Goal: Information Seeking & Learning: Learn about a topic

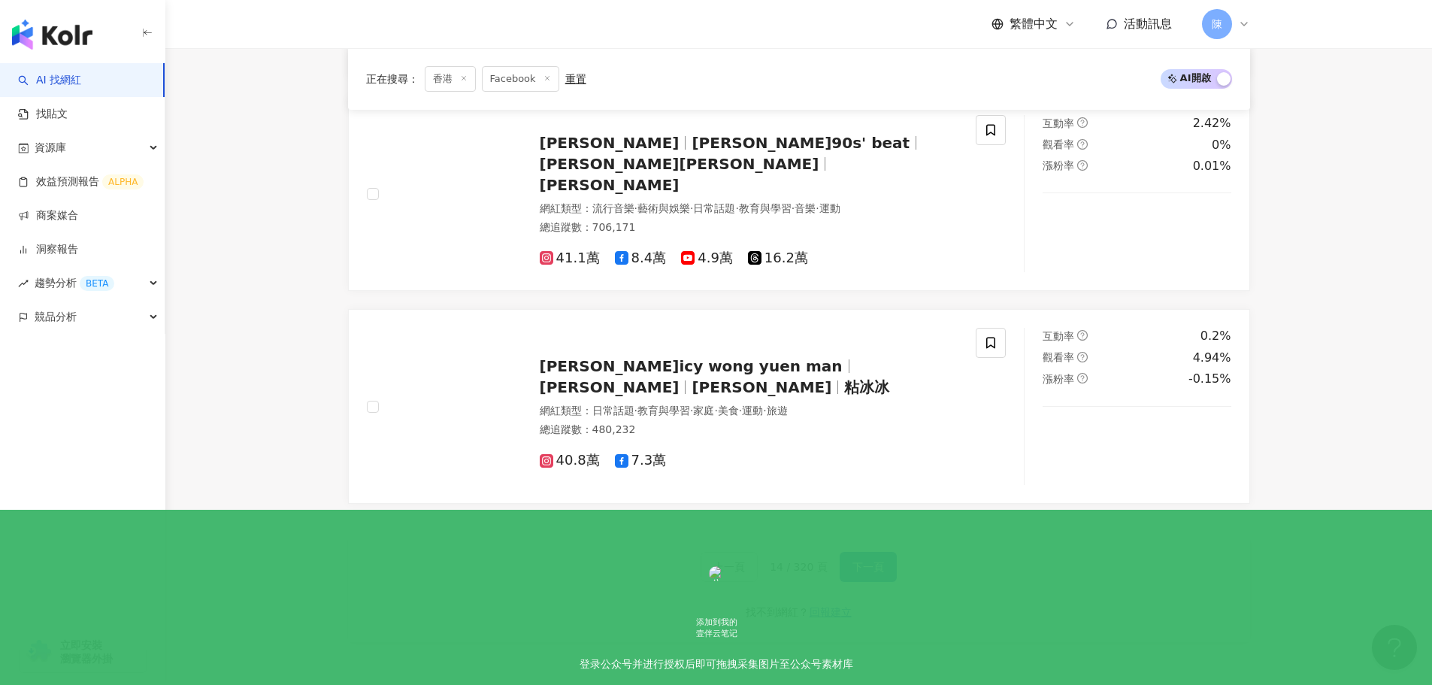
scroll to position [2337, 0]
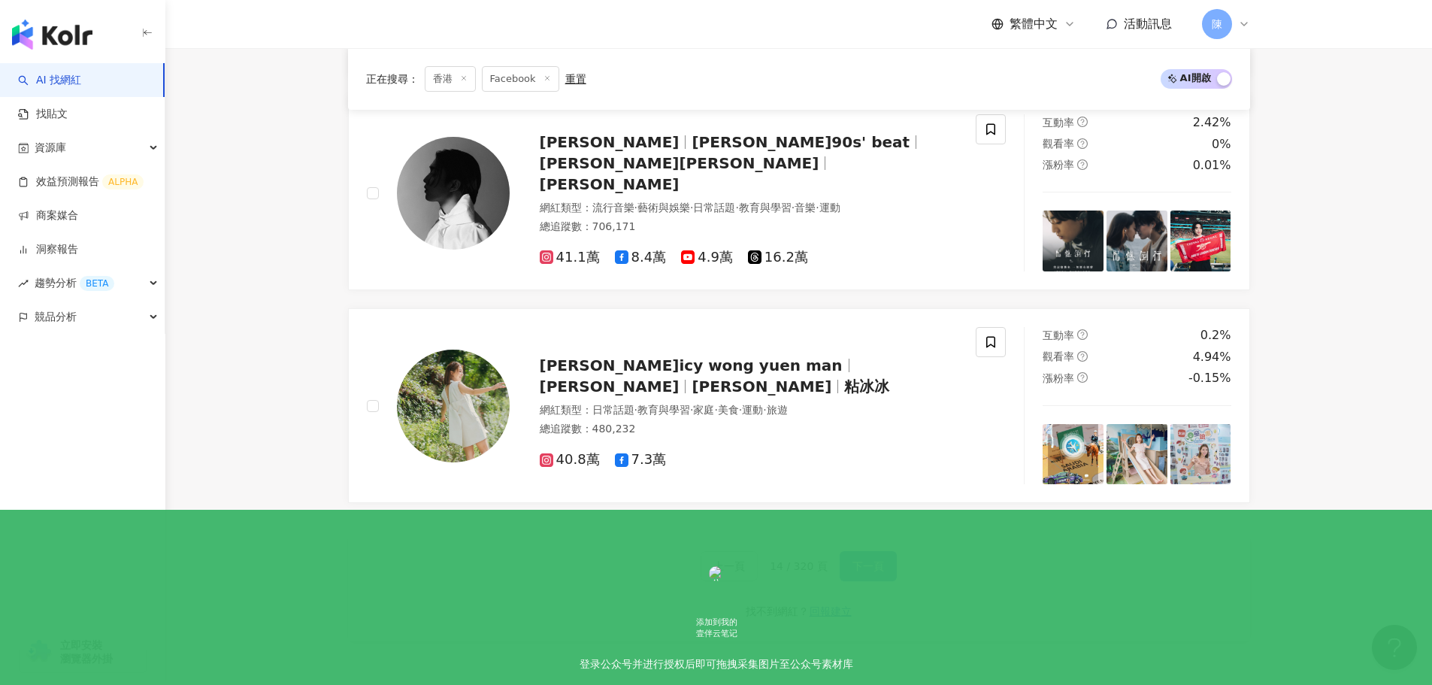
click at [874, 570] on span "下一頁" at bounding box center [869, 566] width 32 height 12
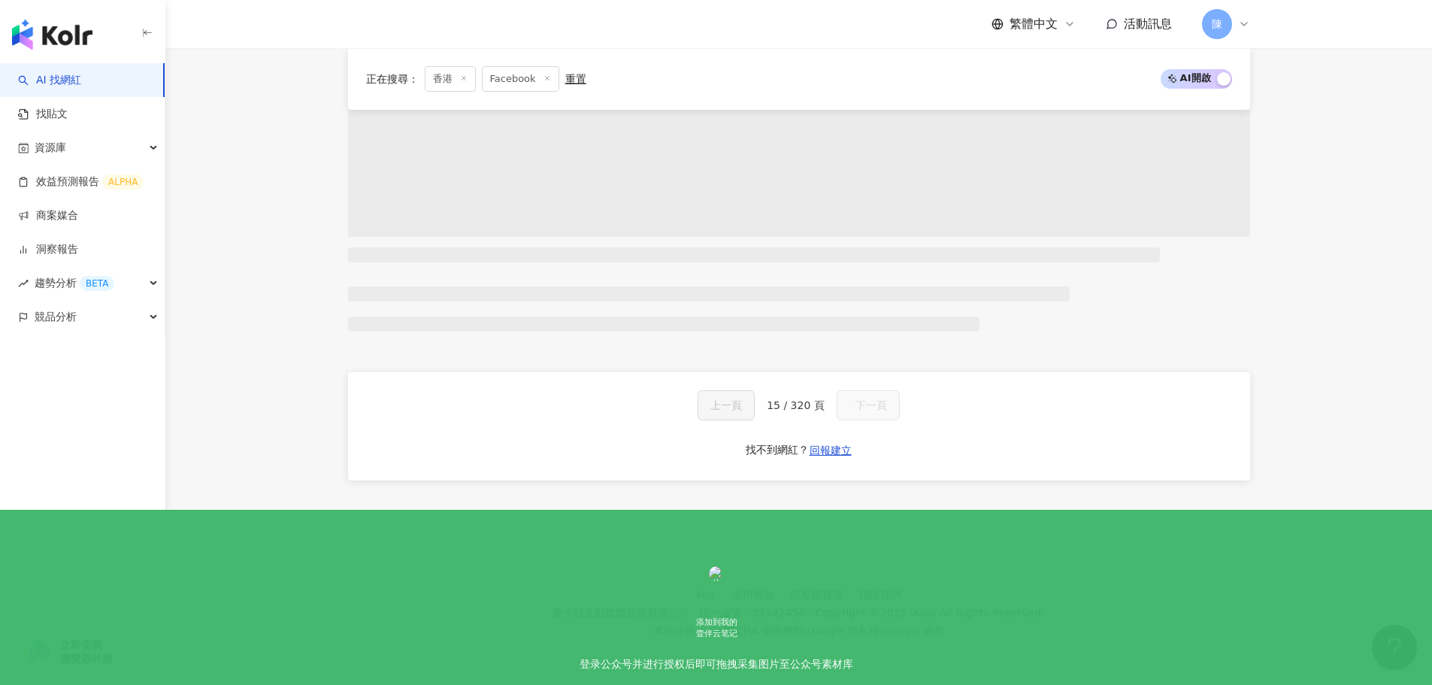
scroll to position [652, 0]
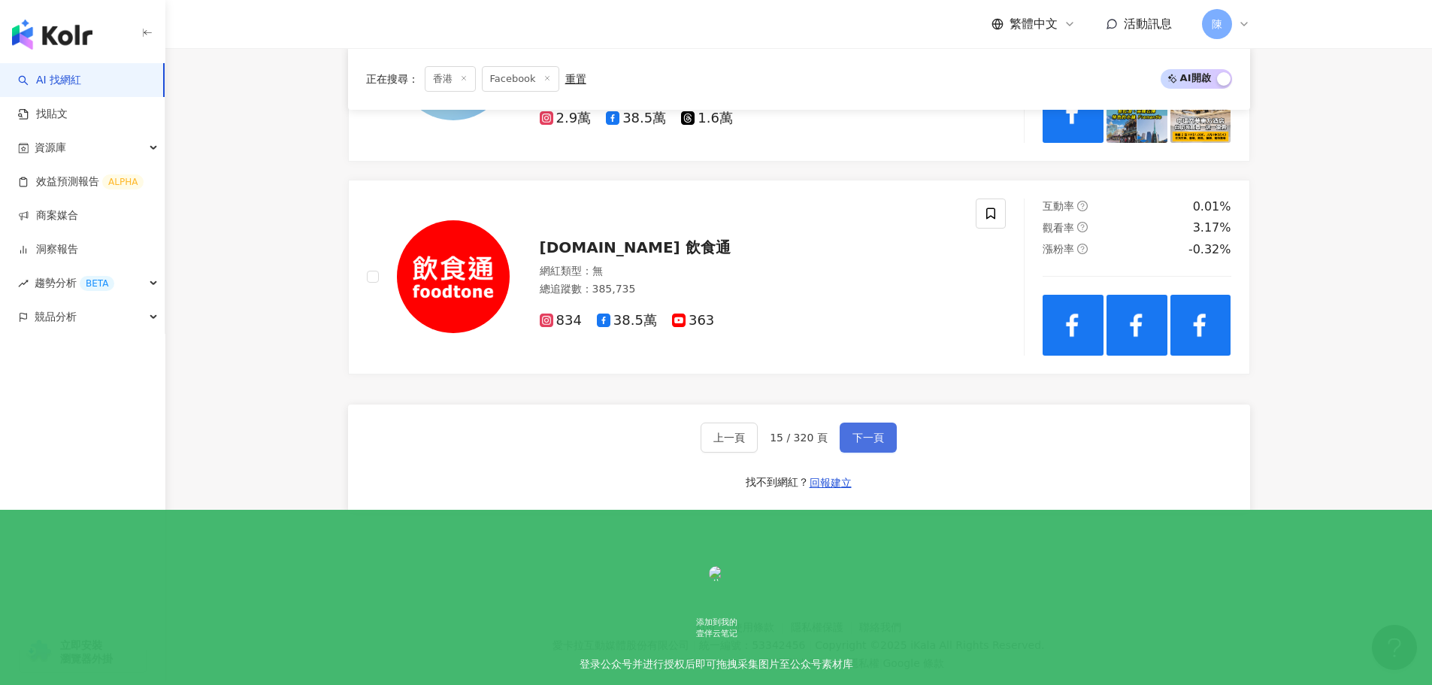
click at [853, 432] on span "下一頁" at bounding box center [869, 438] width 32 height 12
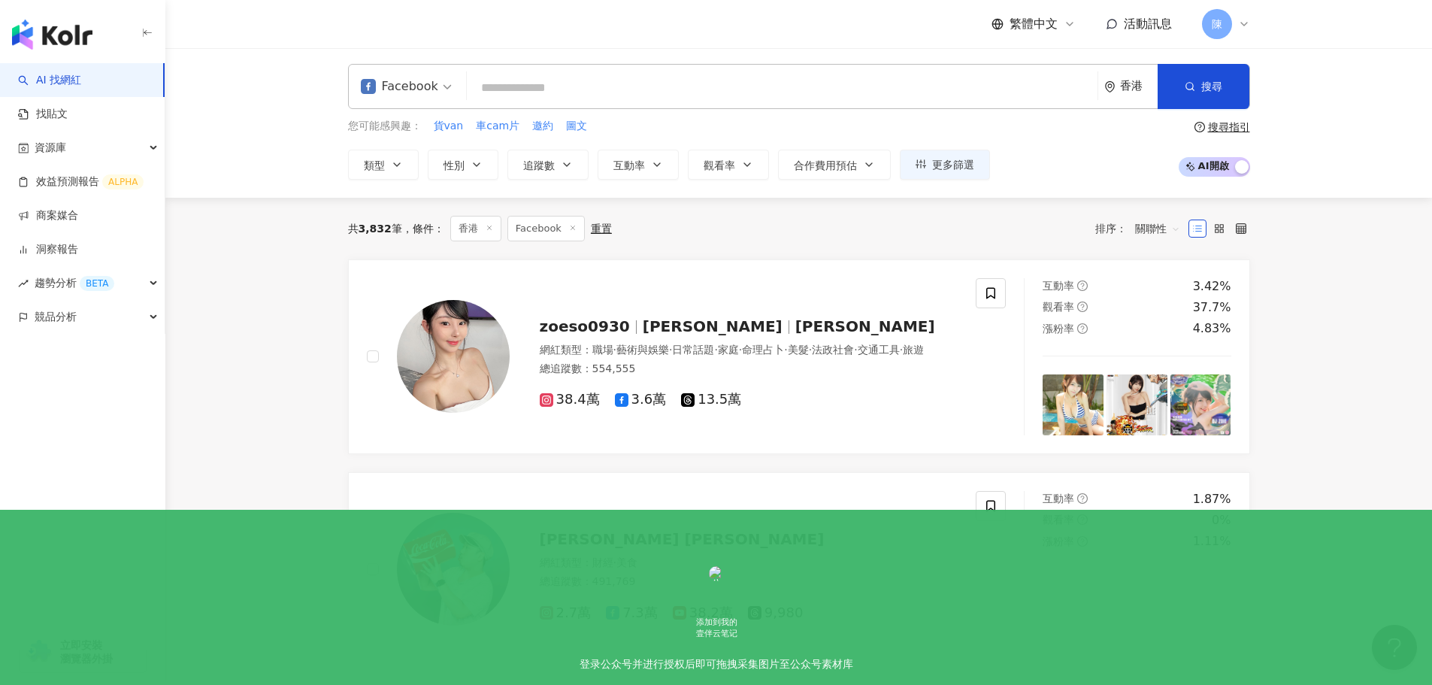
scroll to position [0, 0]
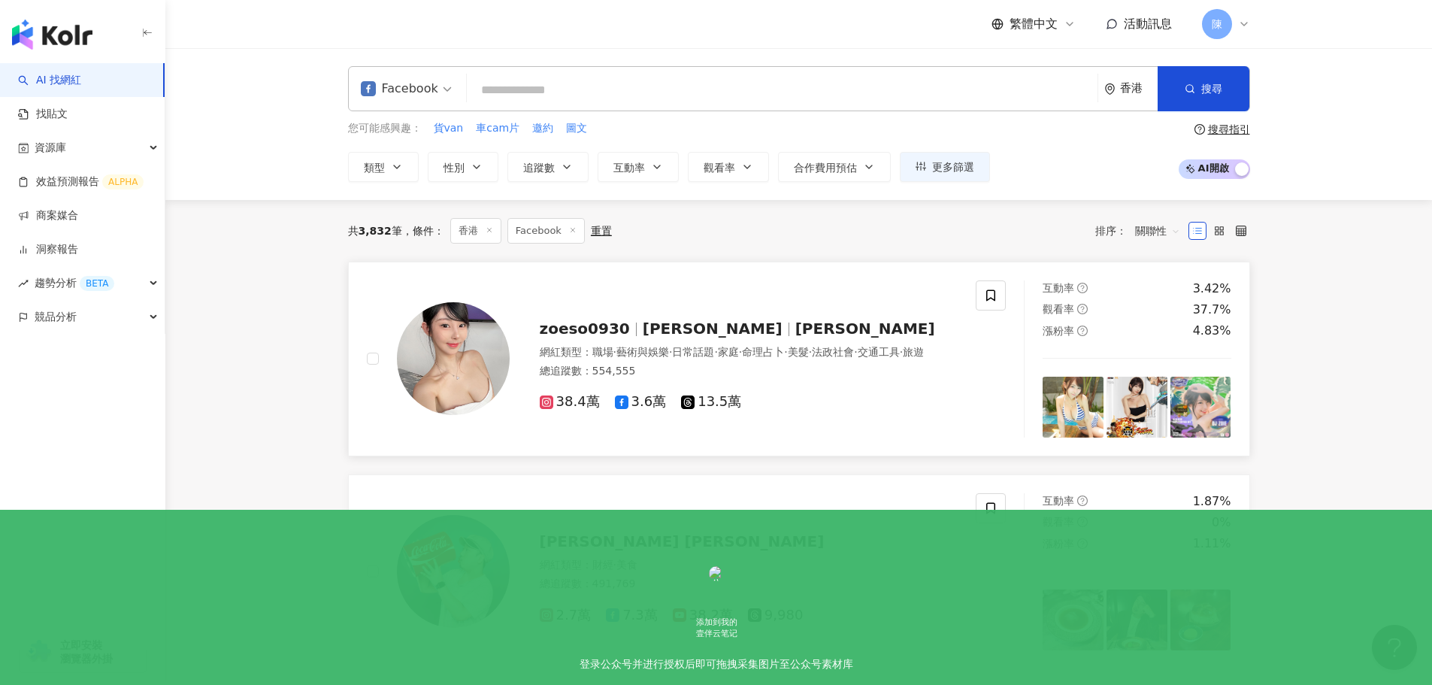
drag, startPoint x: 786, startPoint y: 224, endPoint x: 693, endPoint y: 290, distance: 114.3
click at [786, 224] on div "共 3,832 筆 條件 ： 香港 Facebook 重置 排序： 關聯性" at bounding box center [799, 231] width 902 height 26
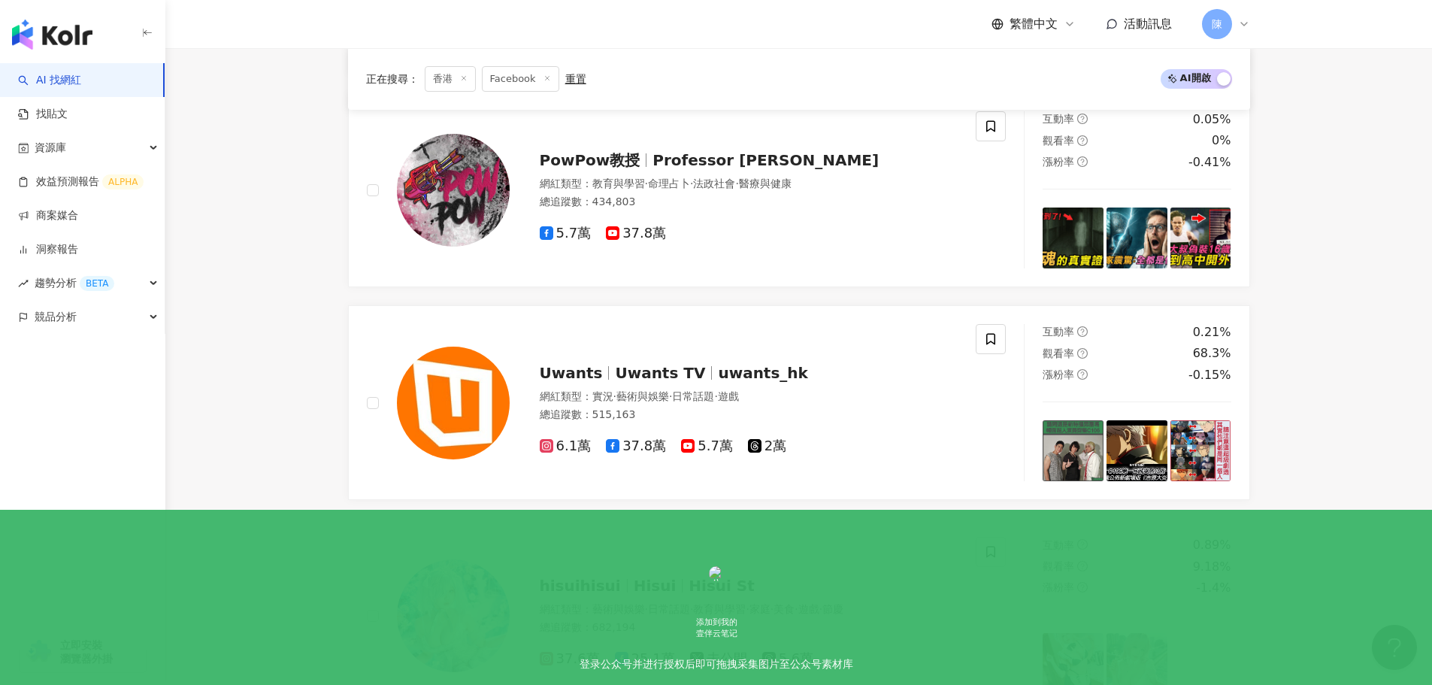
scroll to position [1277, 0]
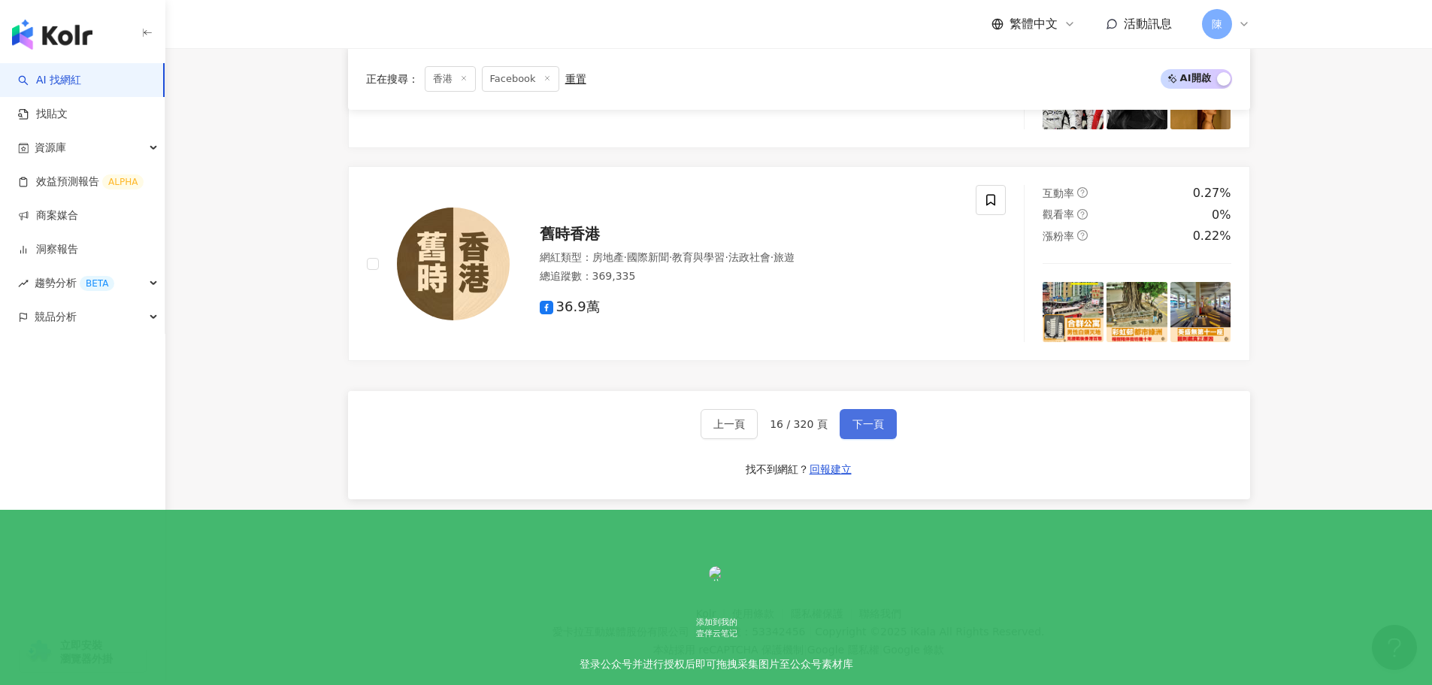
click at [865, 416] on button "下一頁" at bounding box center [868, 424] width 57 height 30
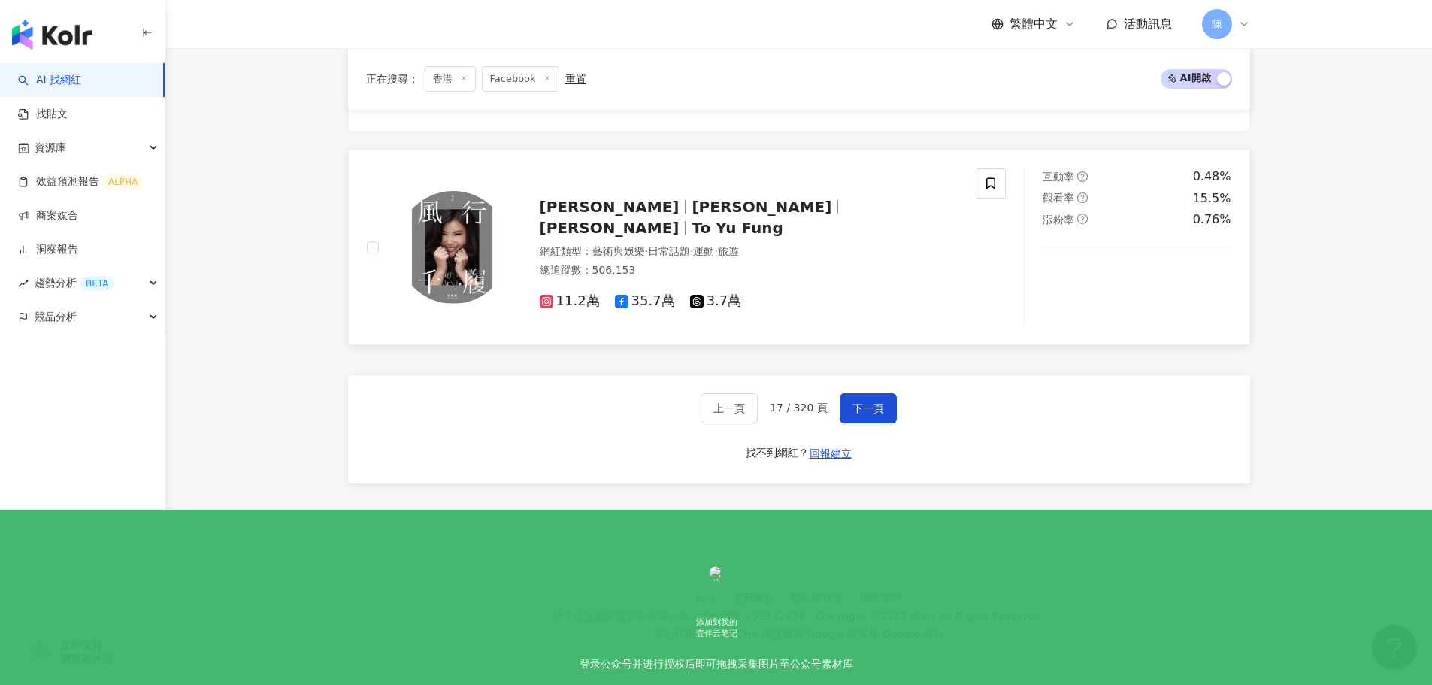
scroll to position [2543, 0]
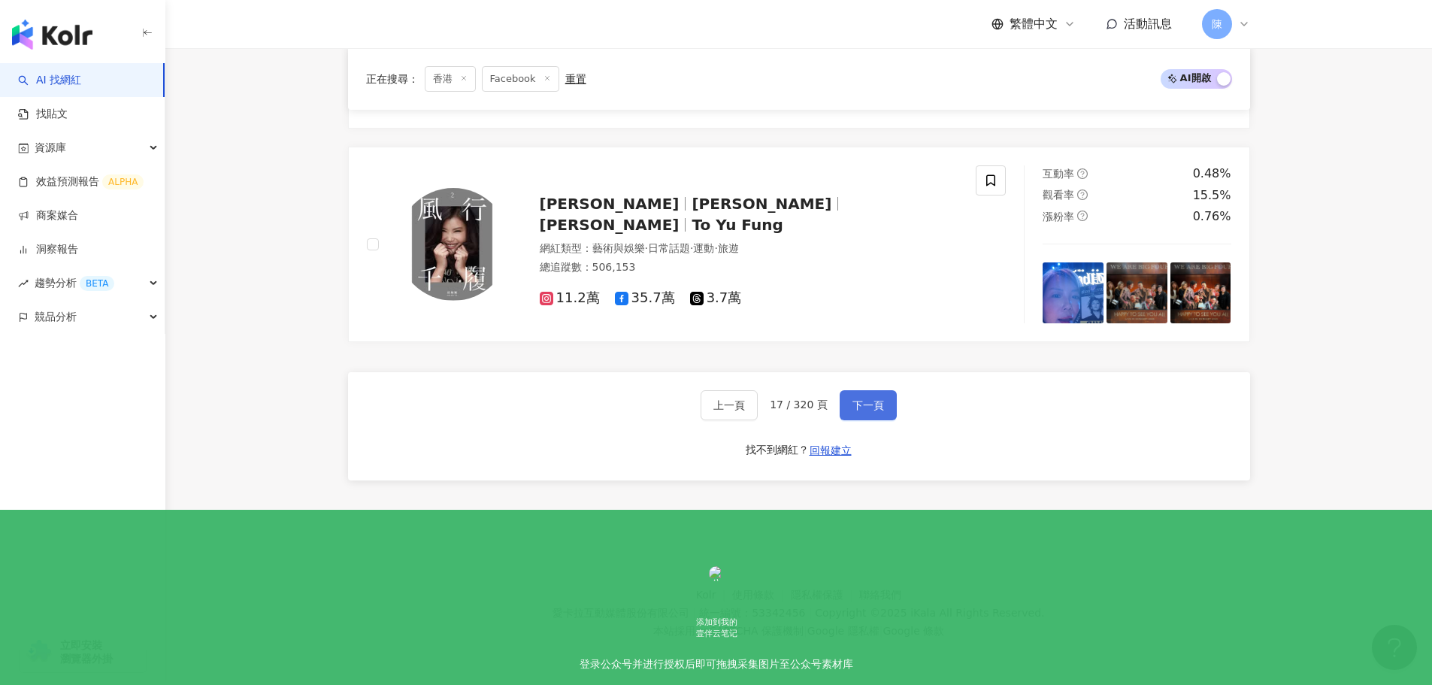
click at [871, 402] on span "下一頁" at bounding box center [869, 405] width 32 height 12
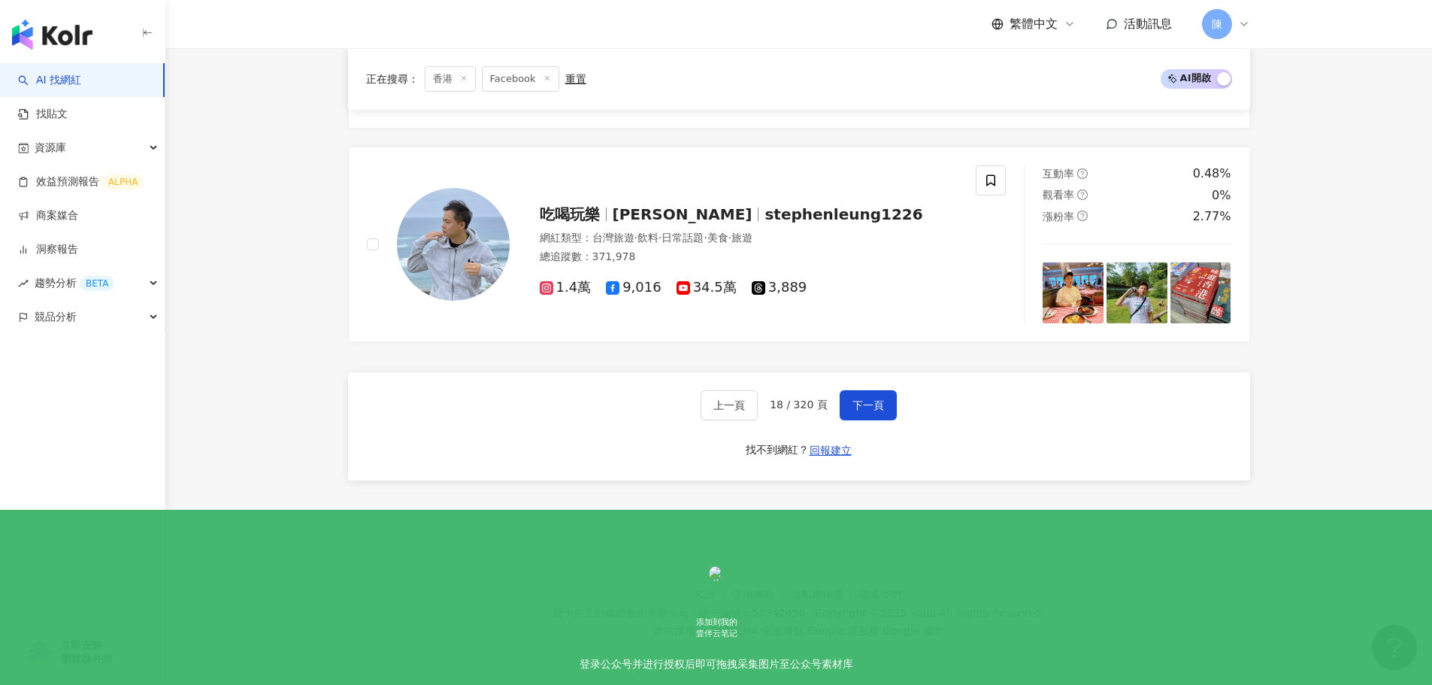
drag, startPoint x: 1306, startPoint y: 263, endPoint x: 564, endPoint y: 353, distance: 747.5
click at [868, 409] on span "下一頁" at bounding box center [869, 405] width 32 height 12
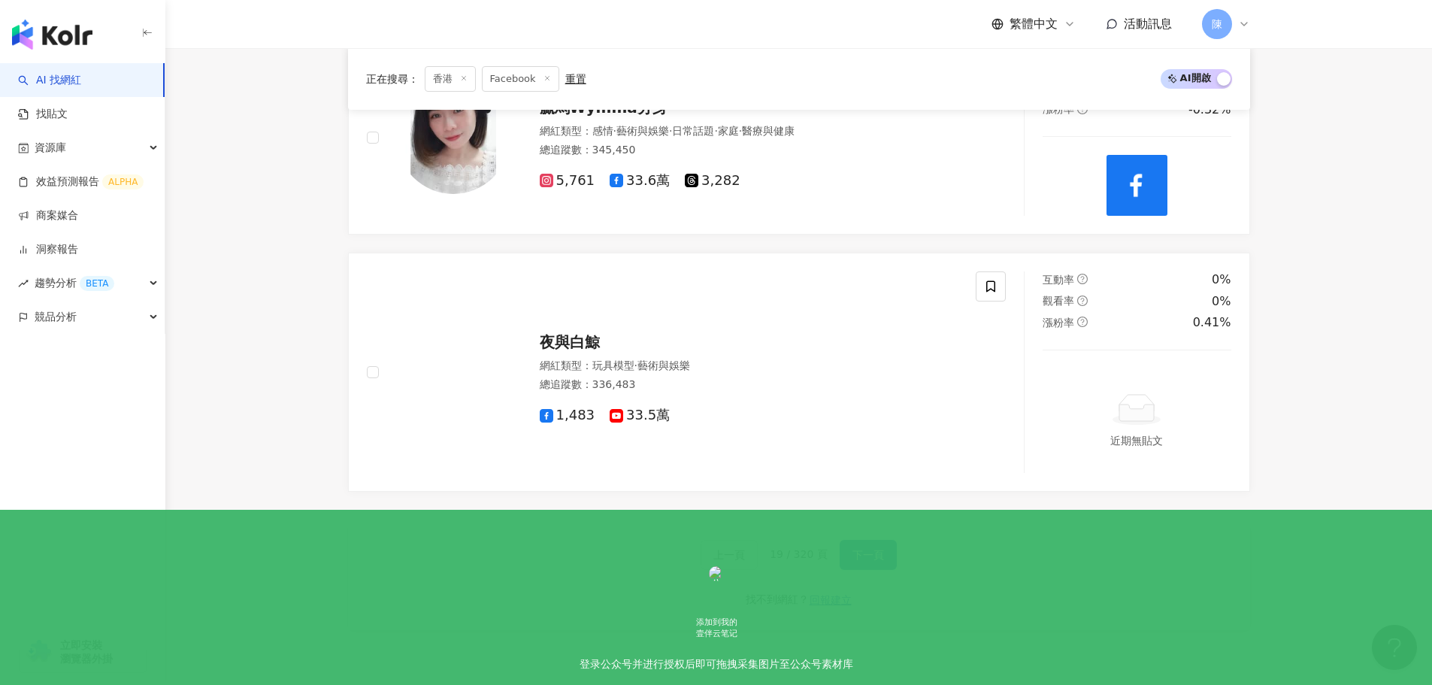
scroll to position [2394, 0]
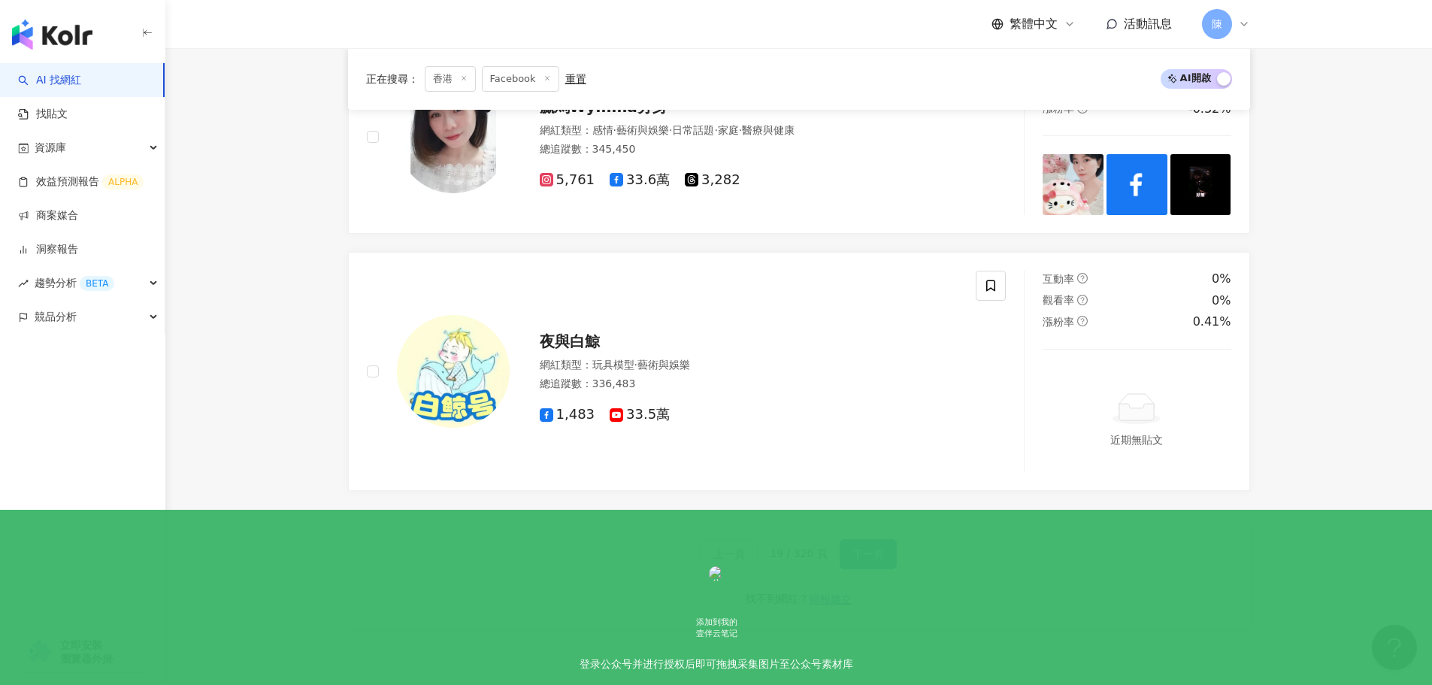
click at [873, 551] on span "下一頁" at bounding box center [869, 554] width 32 height 12
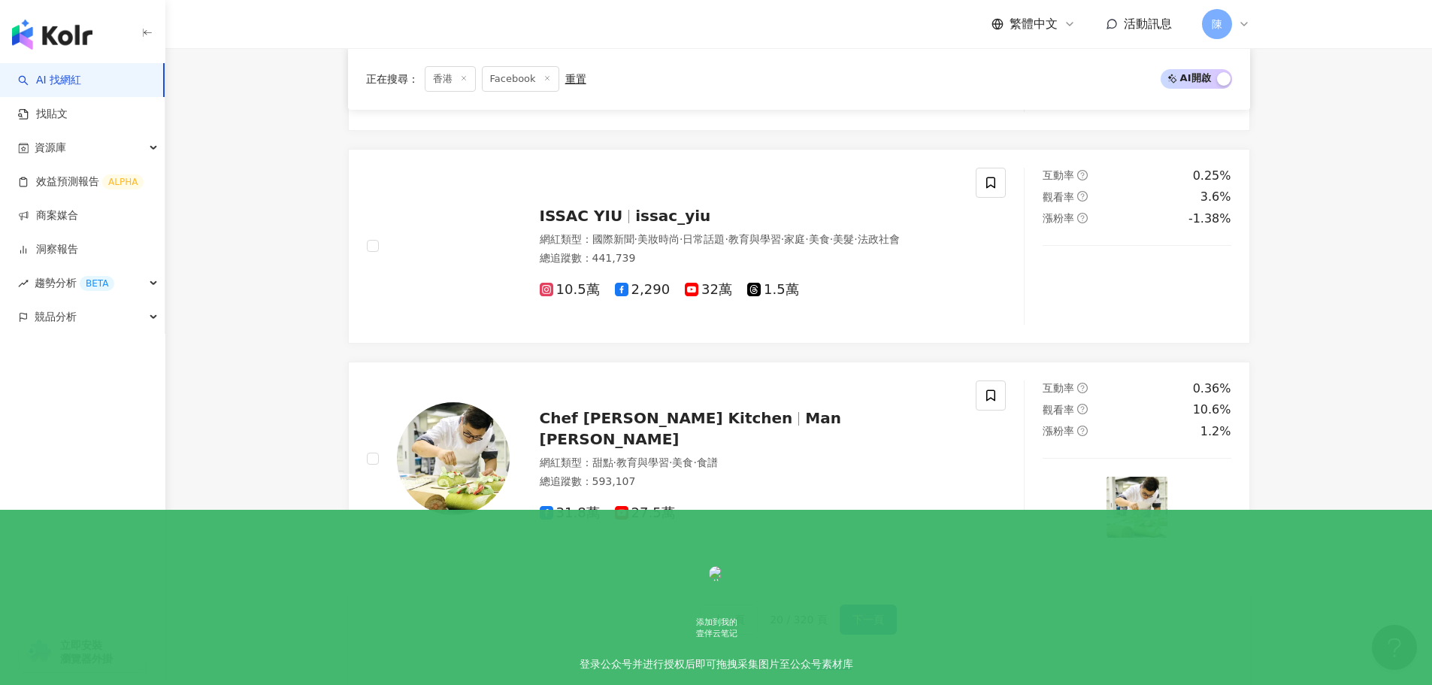
scroll to position [2583, 0]
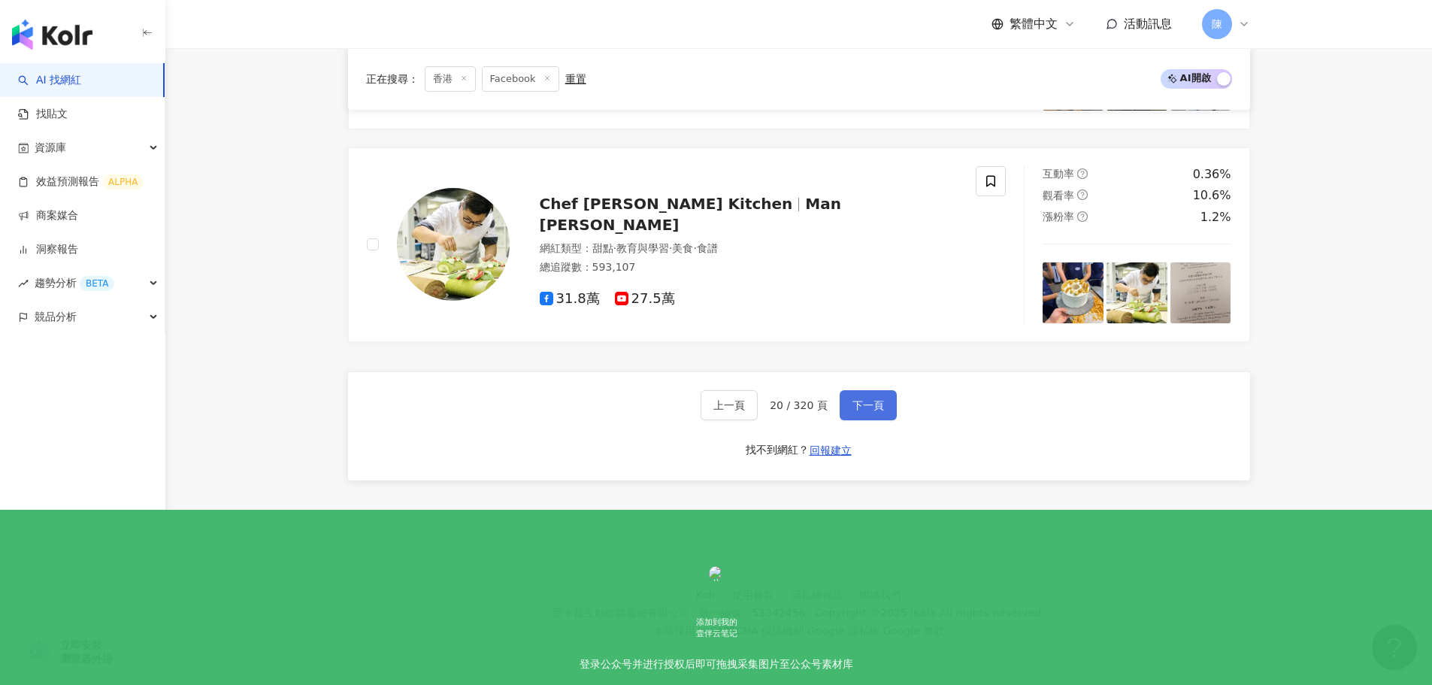
click at [856, 408] on span "下一頁" at bounding box center [869, 405] width 32 height 12
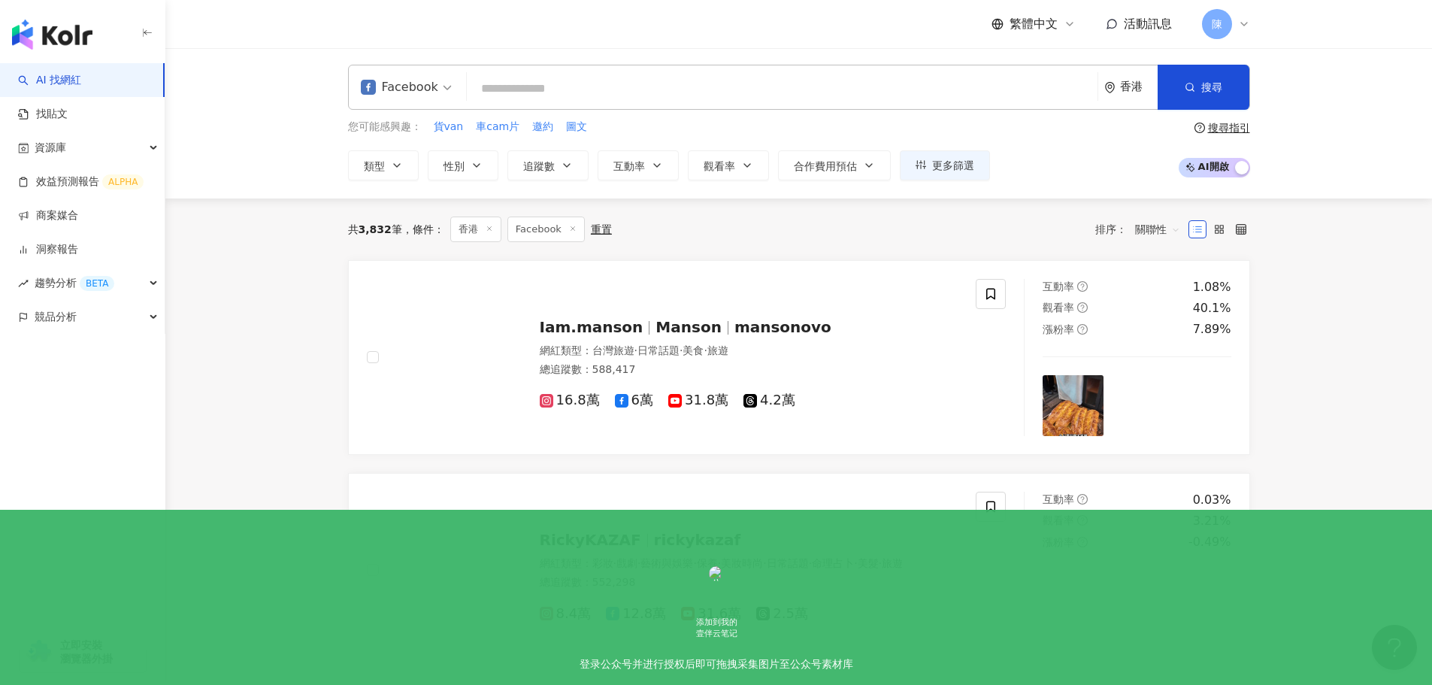
scroll to position [1, 0]
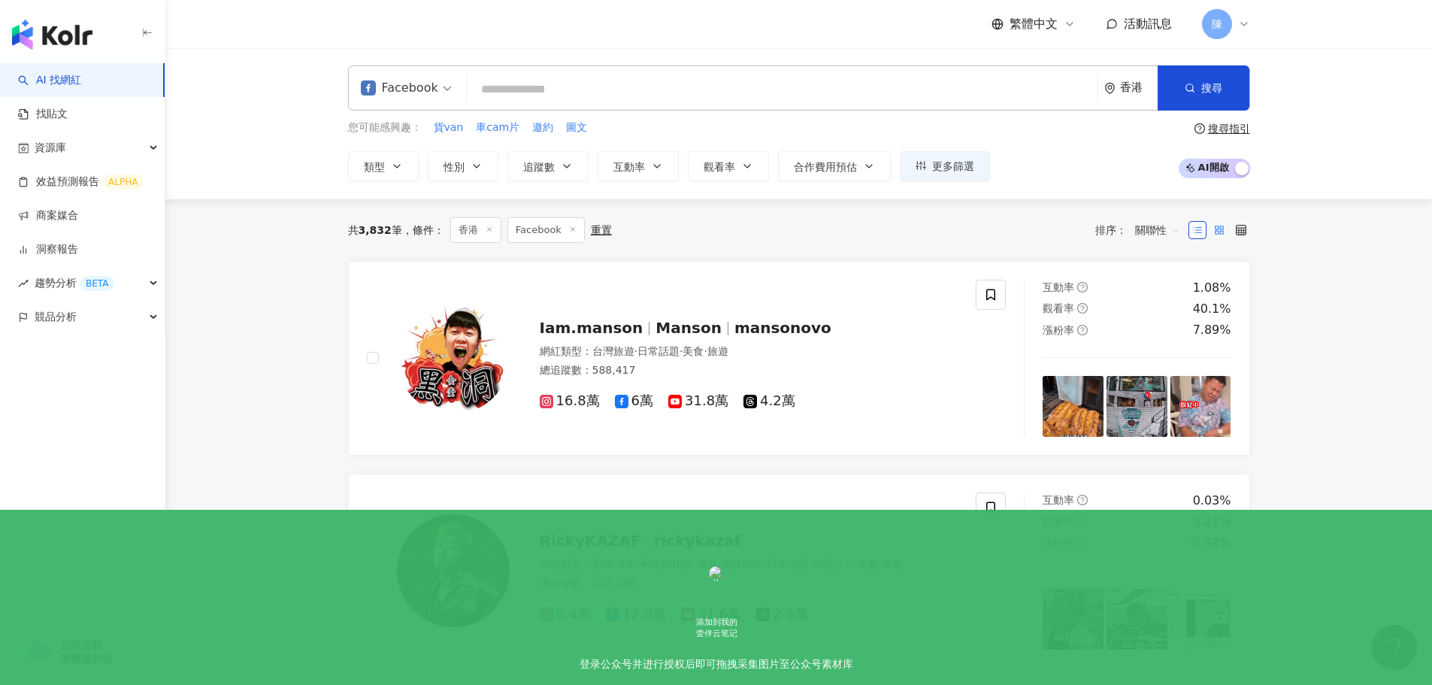
click at [1226, 229] on label at bounding box center [1219, 230] width 18 height 18
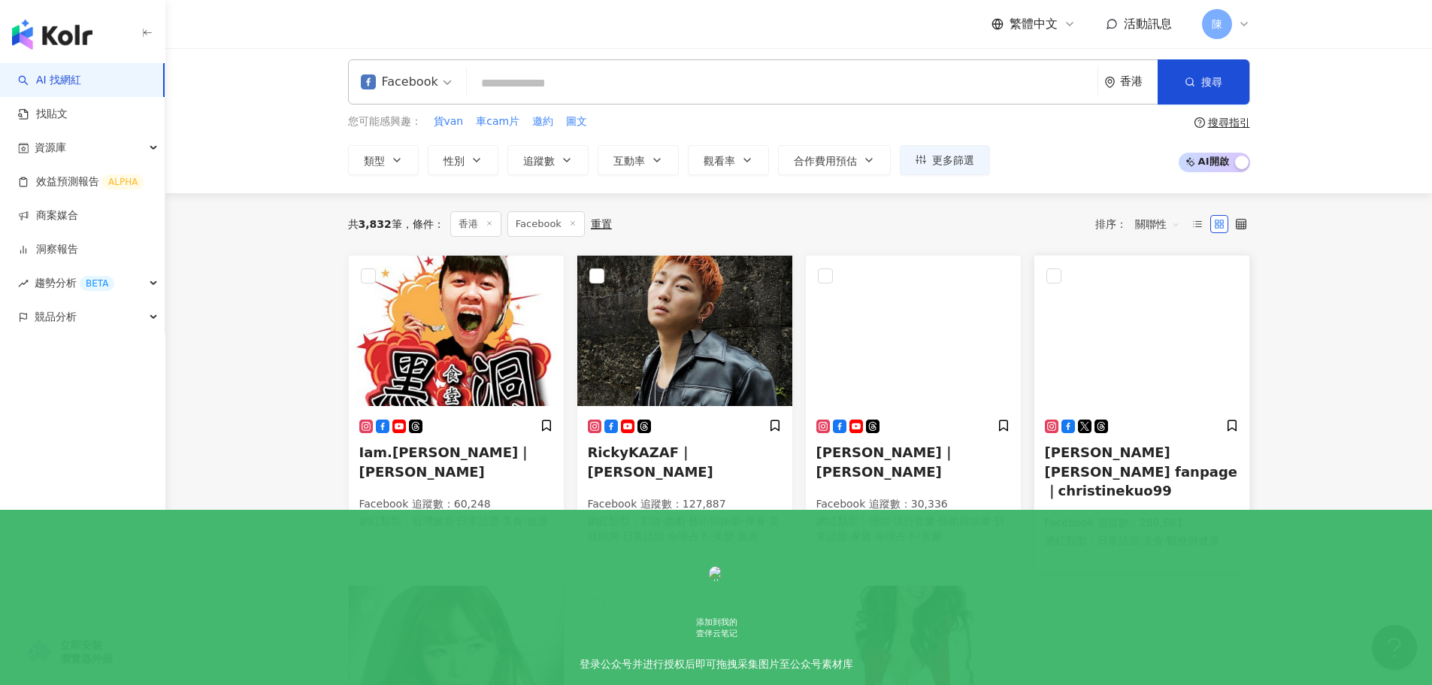
scroll to position [0, 0]
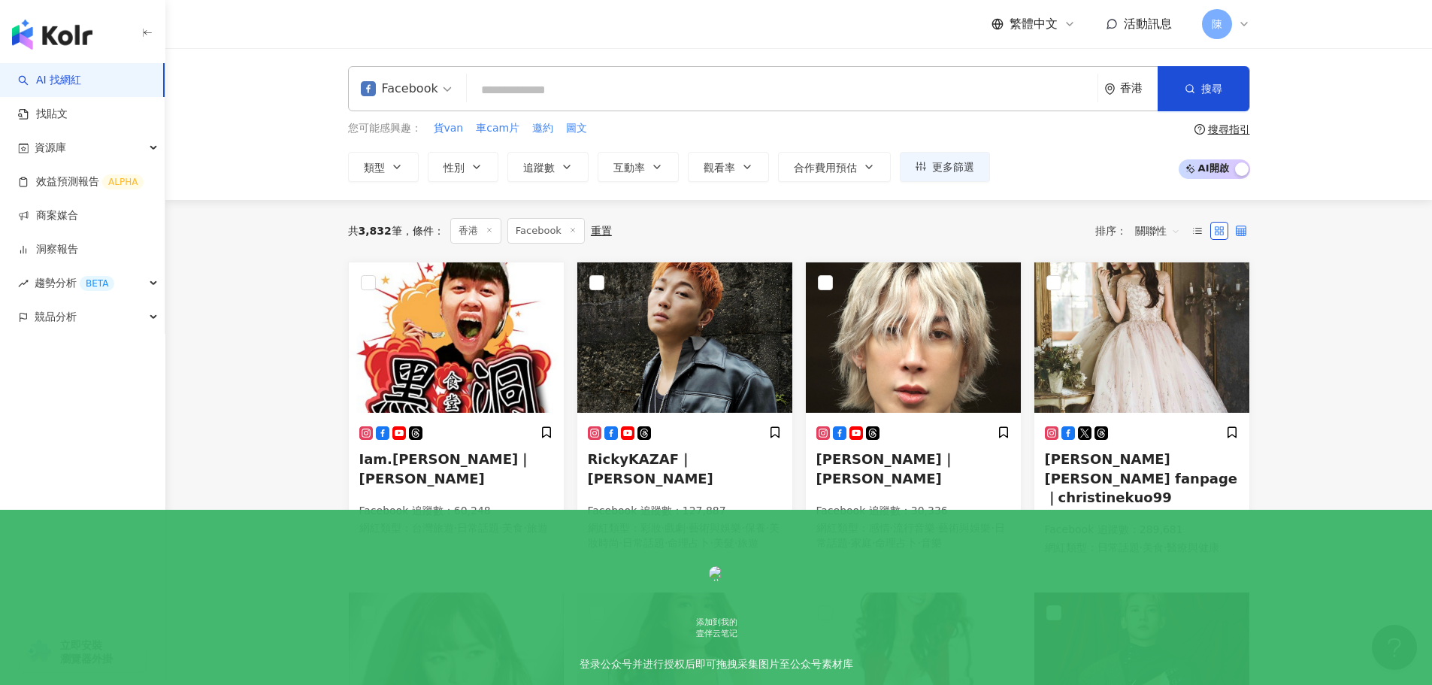
click at [1247, 228] on label at bounding box center [1241, 231] width 18 height 18
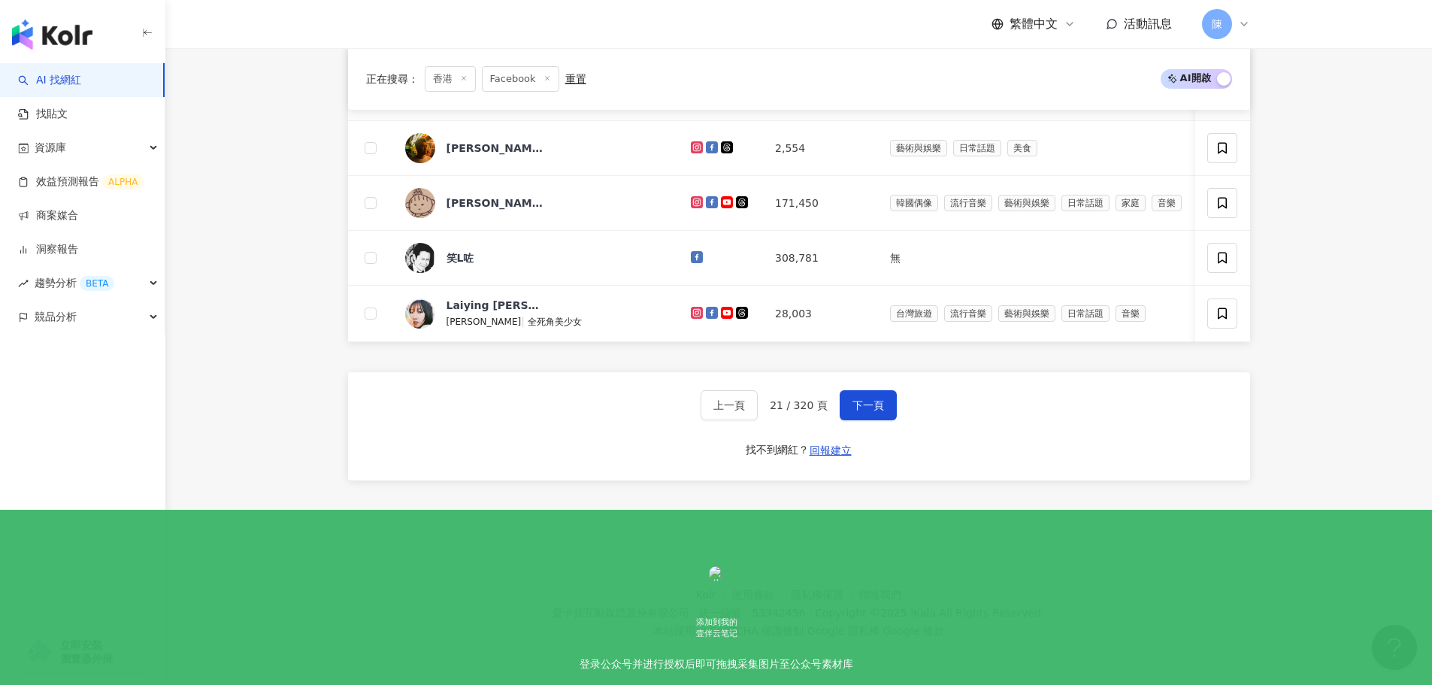
scroll to position [640, 0]
click at [876, 410] on span "下一頁" at bounding box center [869, 405] width 32 height 12
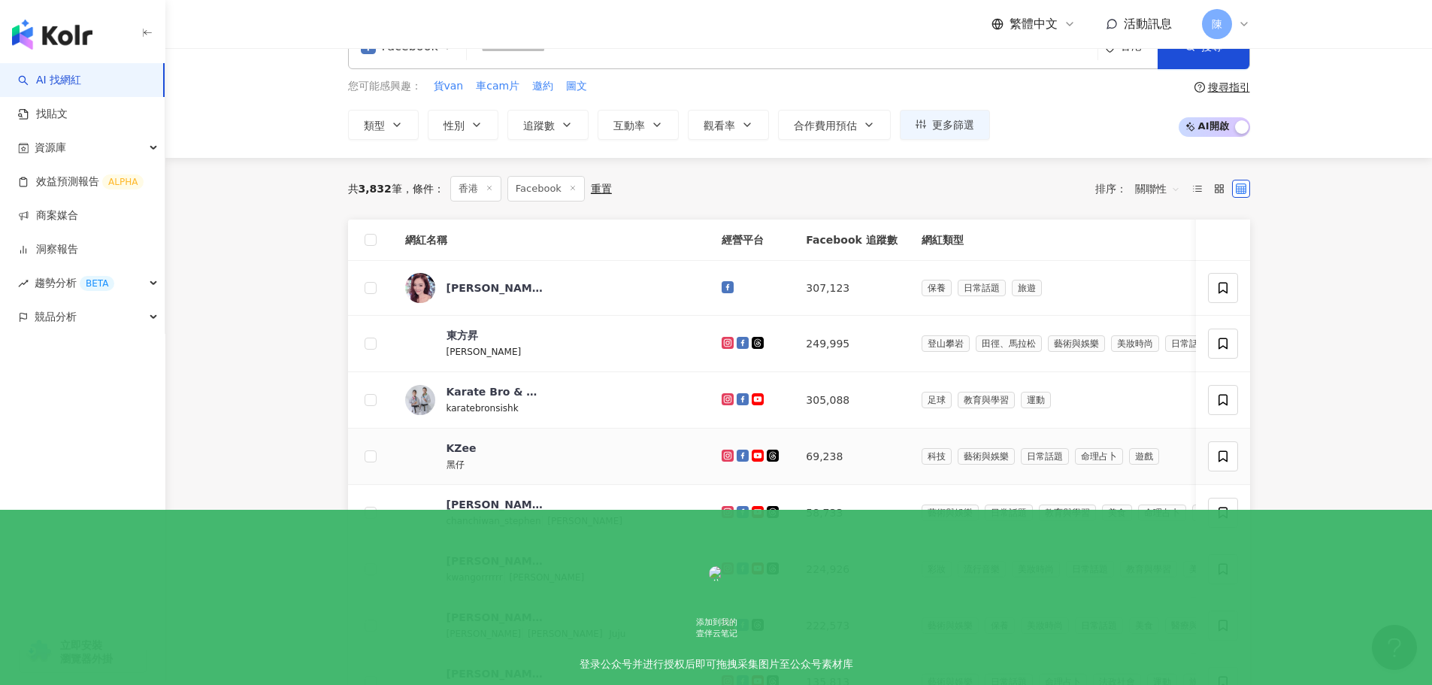
scroll to position [40, 0]
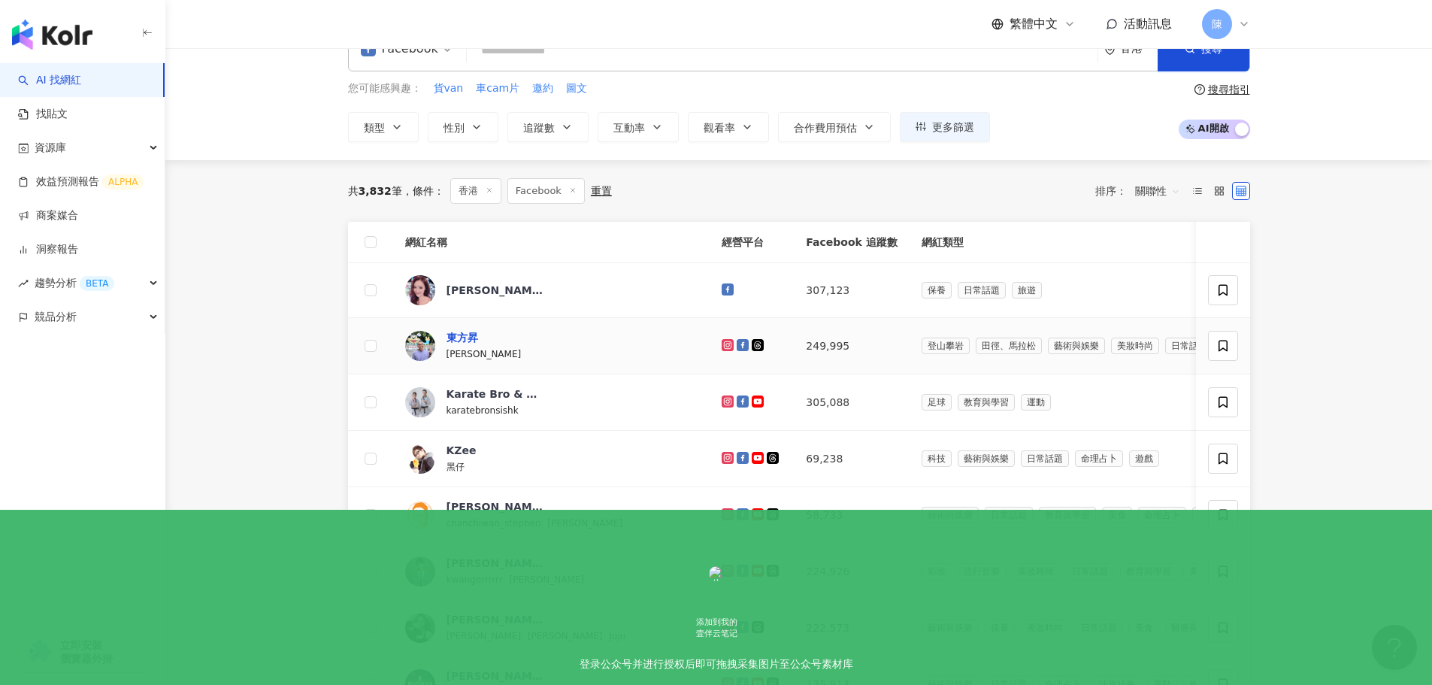
click at [465, 334] on div "東方昇" at bounding box center [463, 337] width 32 height 15
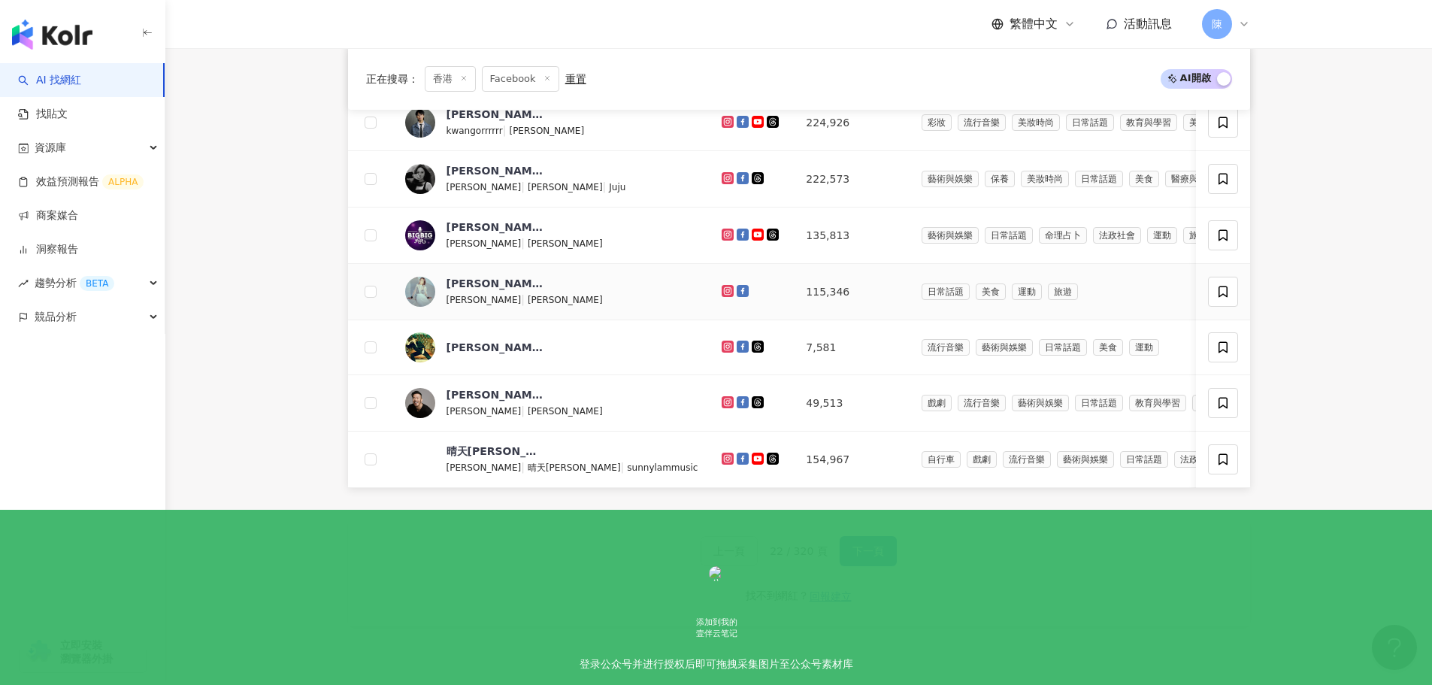
scroll to position [490, 0]
click at [872, 556] on span "下一頁" at bounding box center [869, 550] width 32 height 12
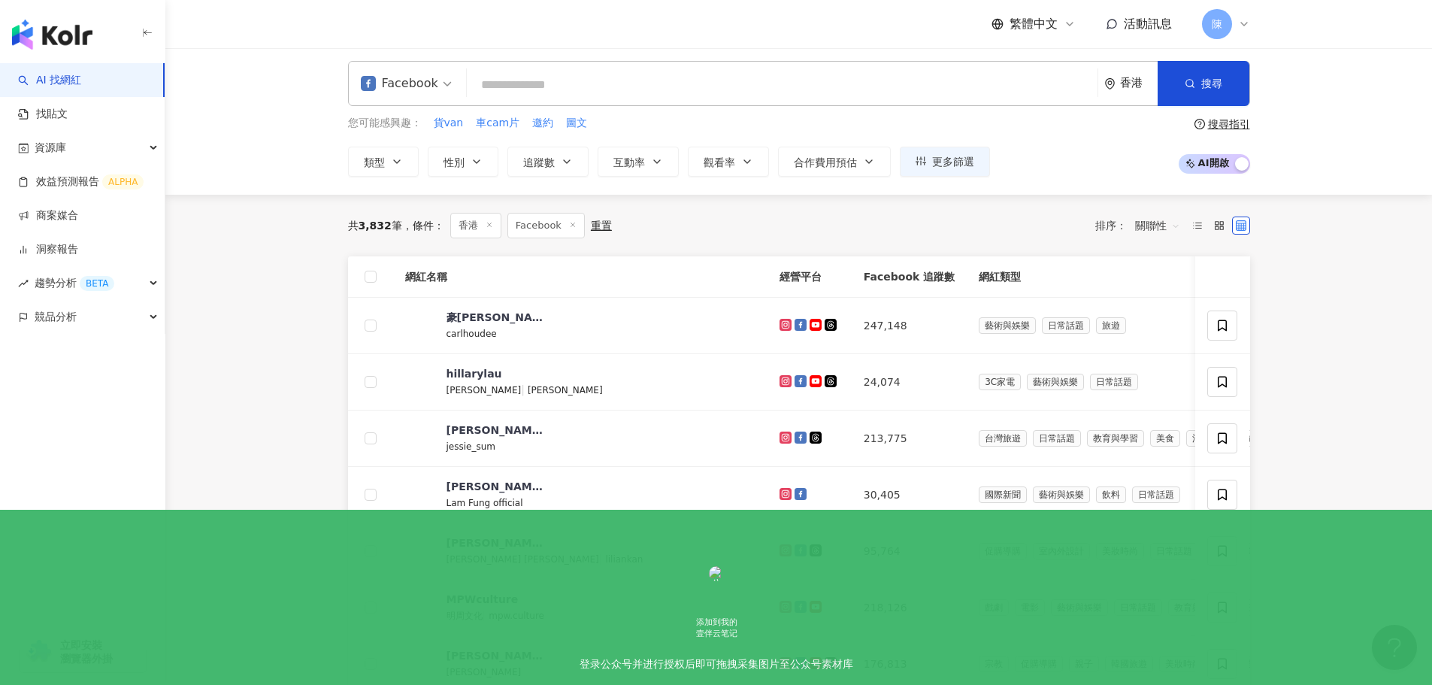
scroll to position [0, 0]
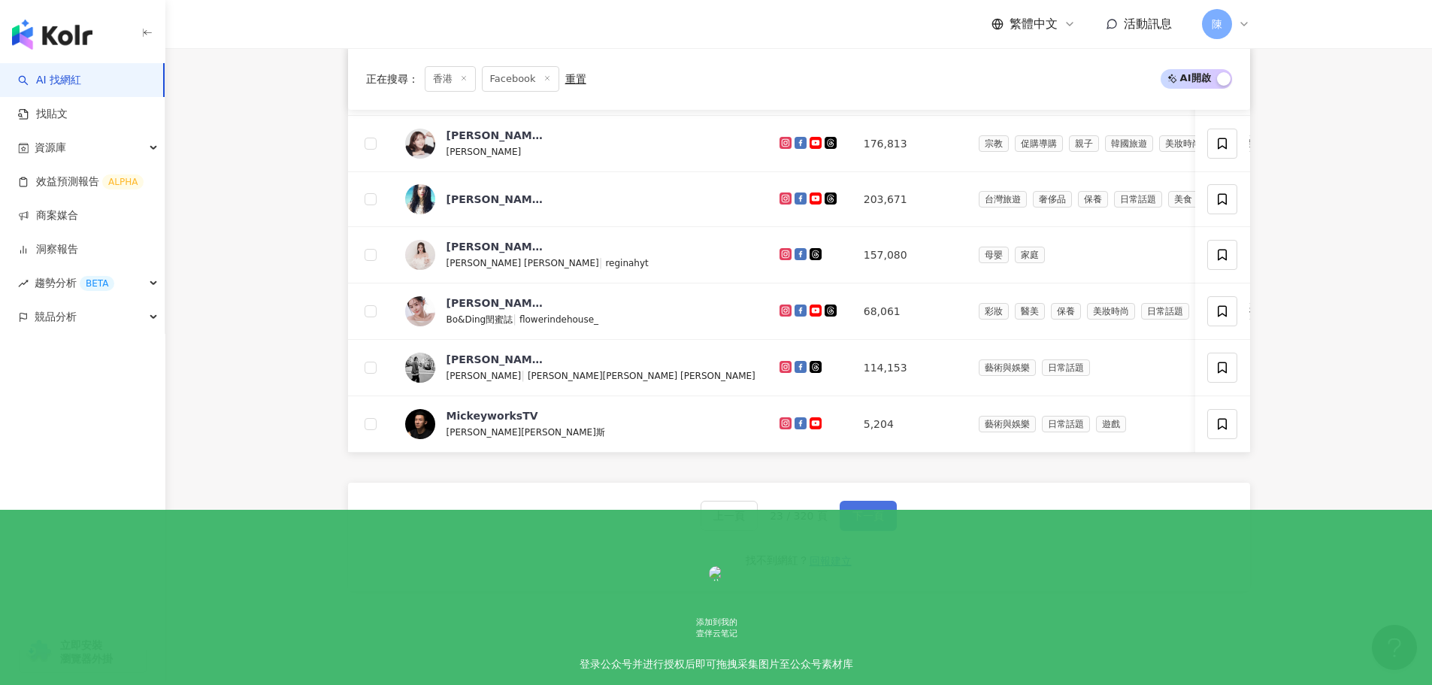
click at [876, 522] on span "下一頁" at bounding box center [869, 516] width 32 height 12
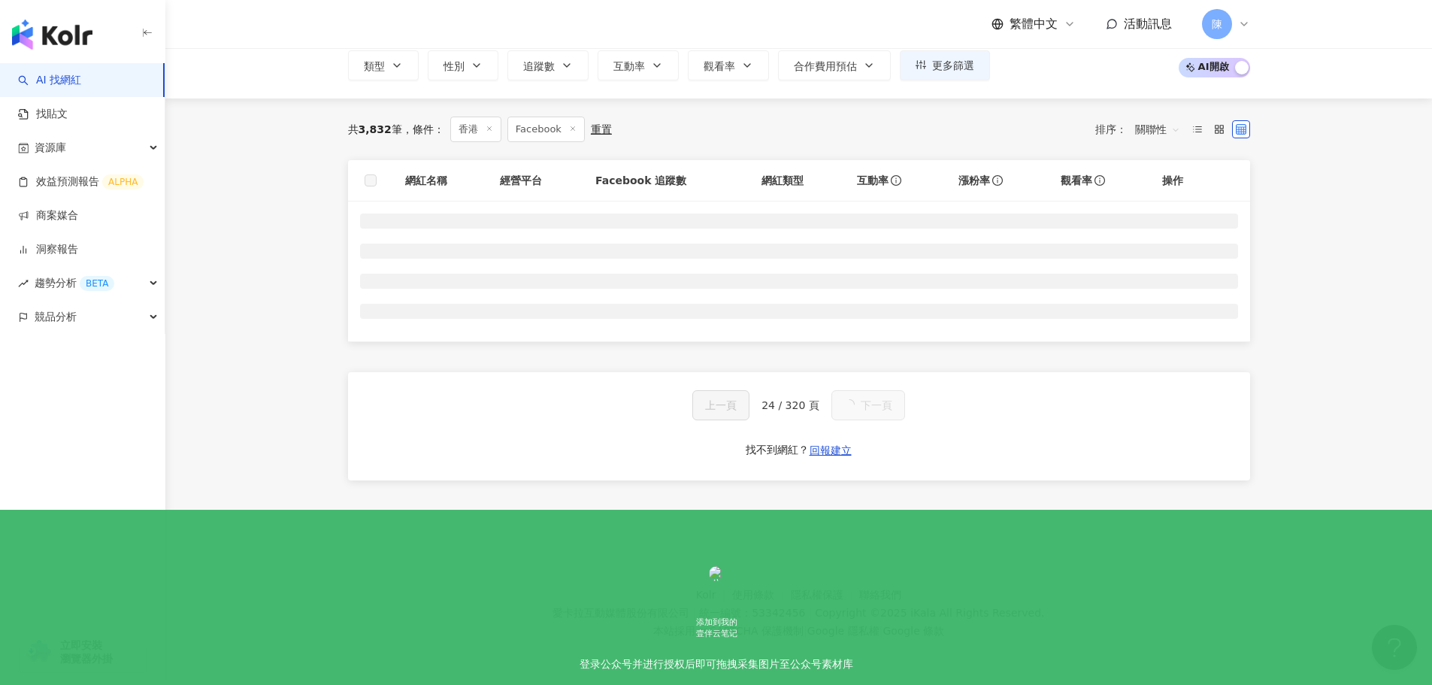
scroll to position [526, 0]
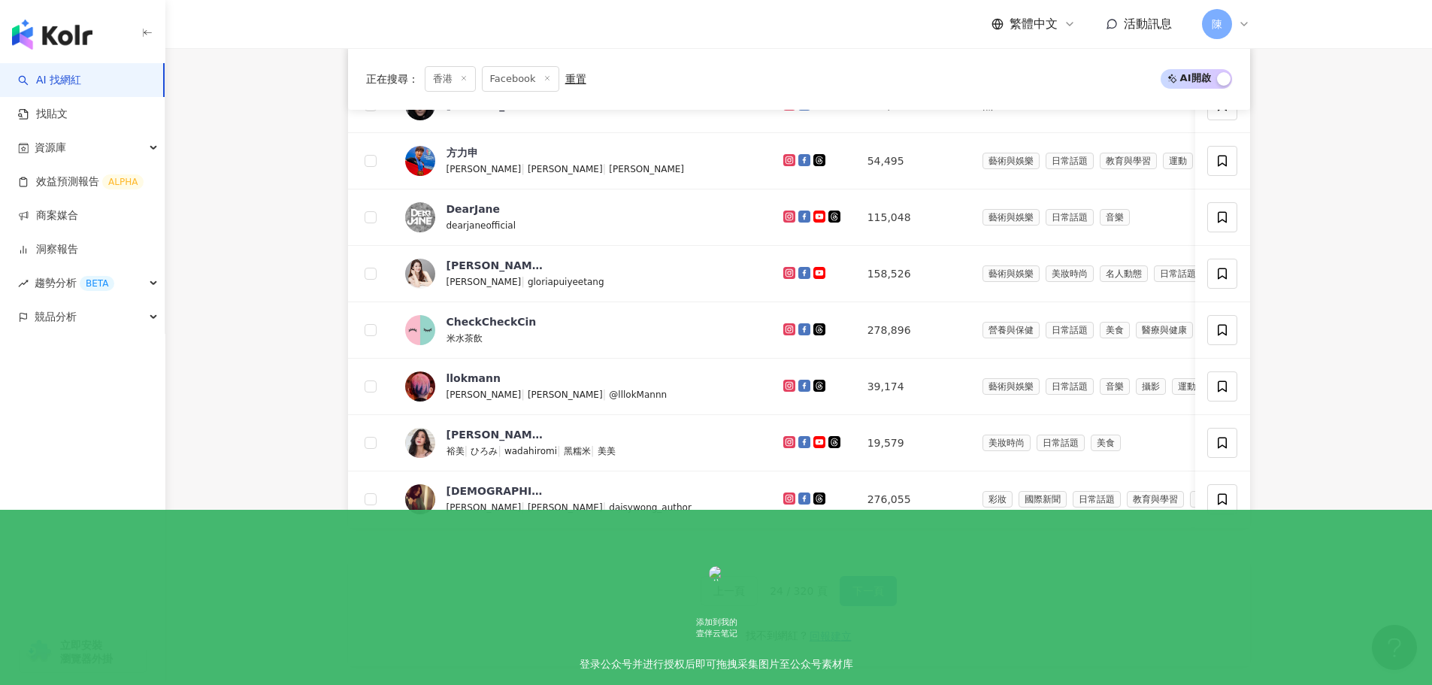
click at [871, 593] on button "下一頁" at bounding box center [868, 591] width 57 height 30
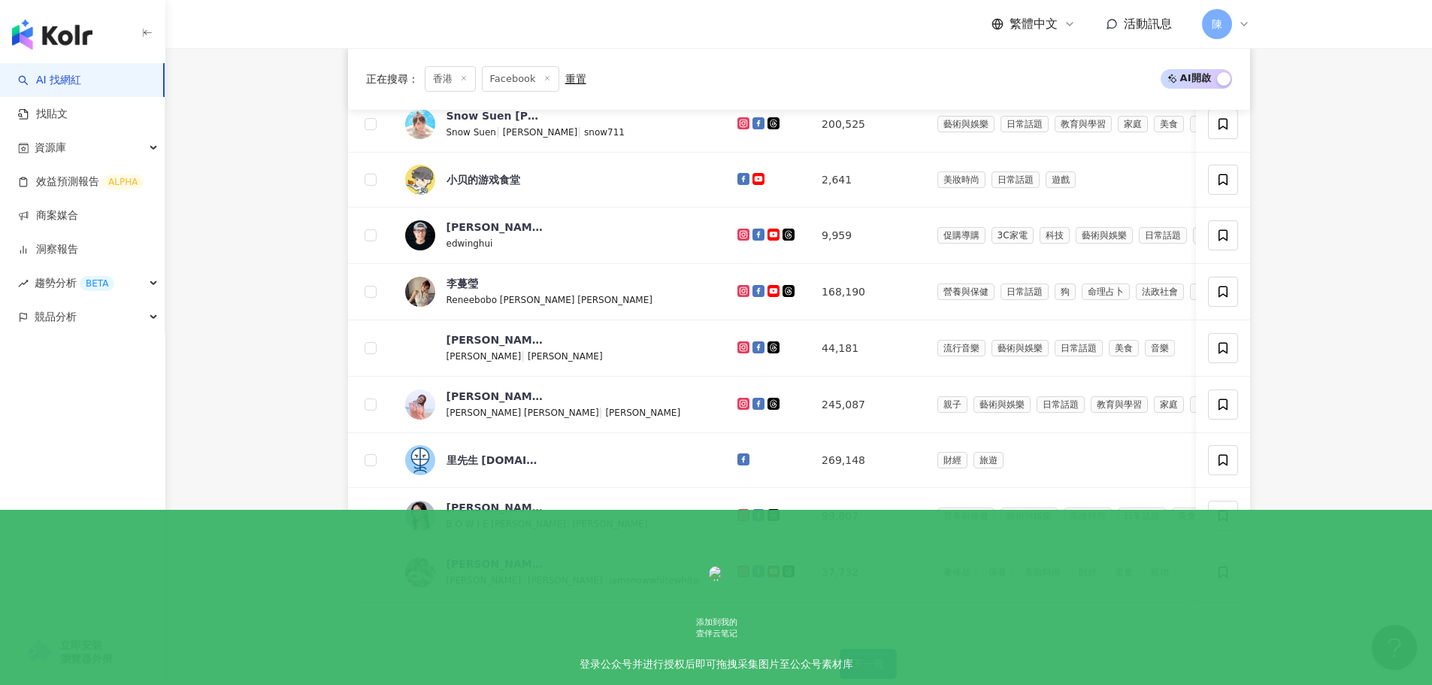
scroll to position [375, 0]
click at [878, 663] on button "下一頁" at bounding box center [868, 663] width 57 height 30
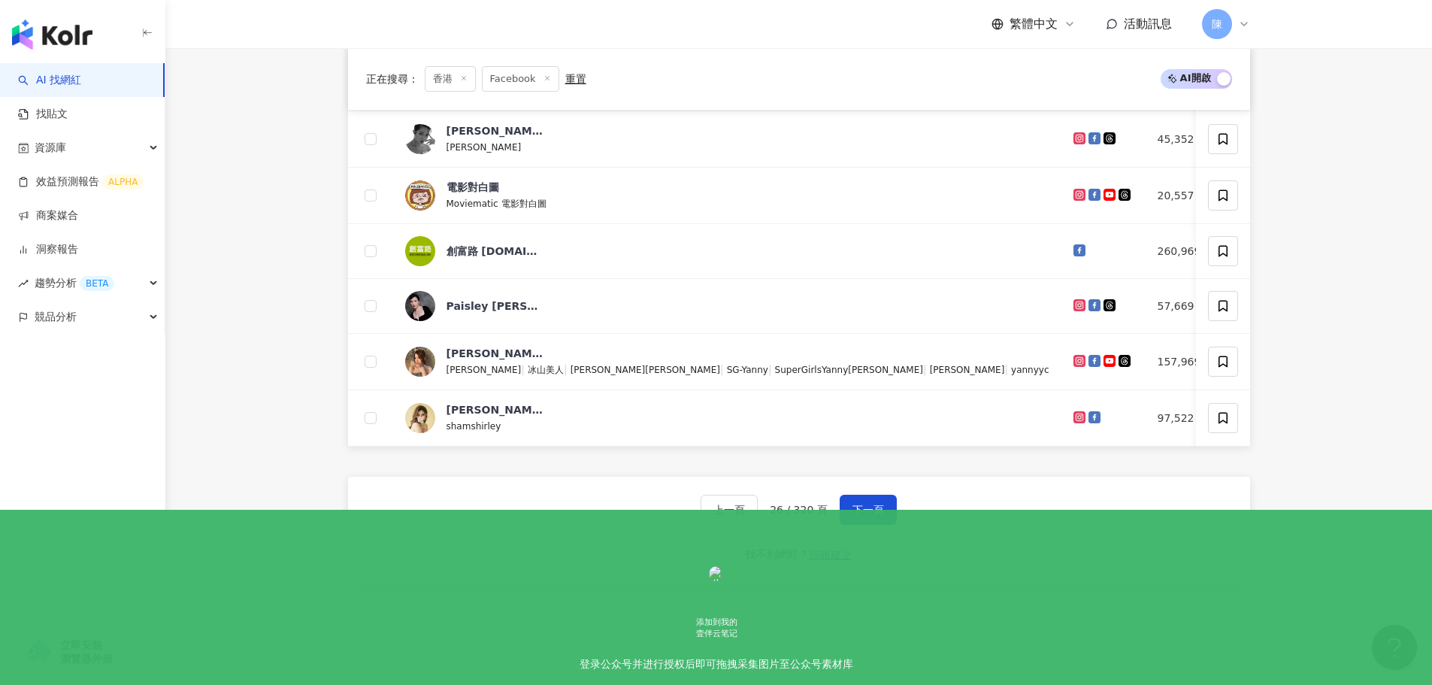
scroll to position [526, 0]
click at [842, 520] on button "下一頁" at bounding box center [868, 508] width 57 height 30
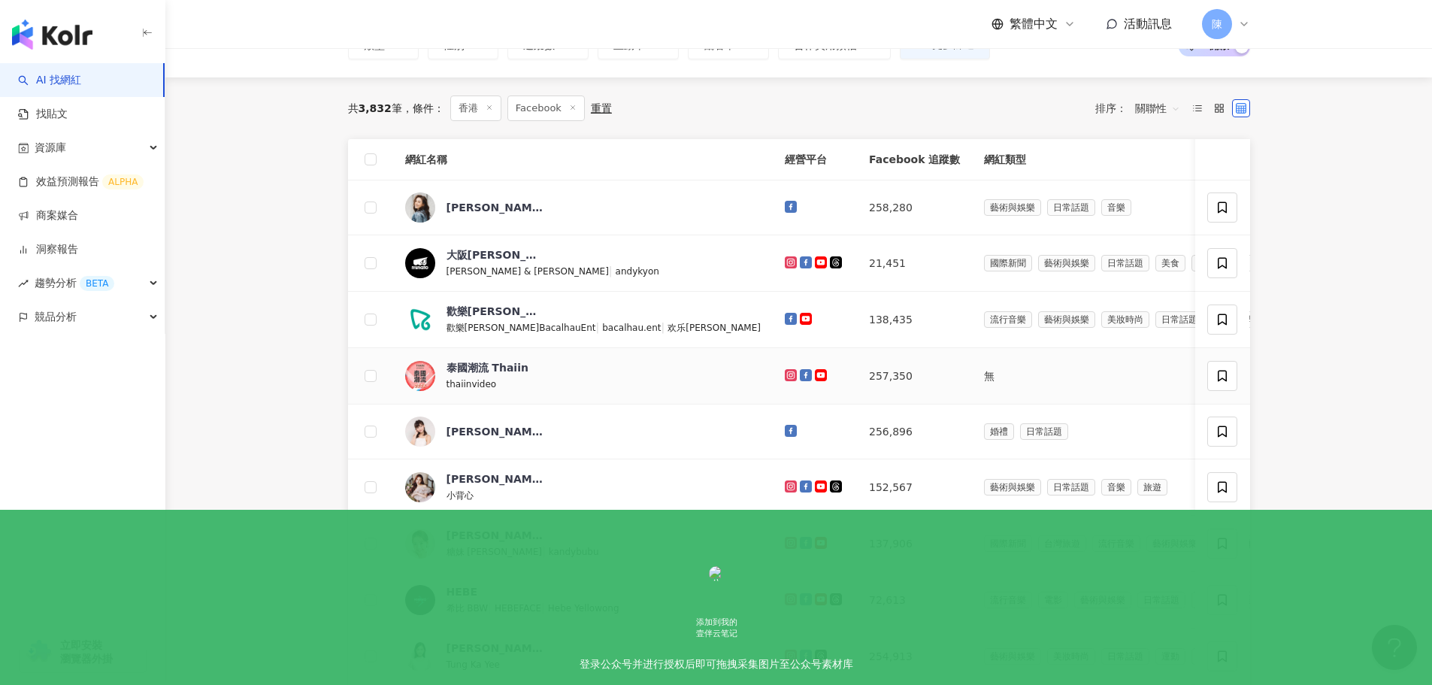
scroll to position [110, 0]
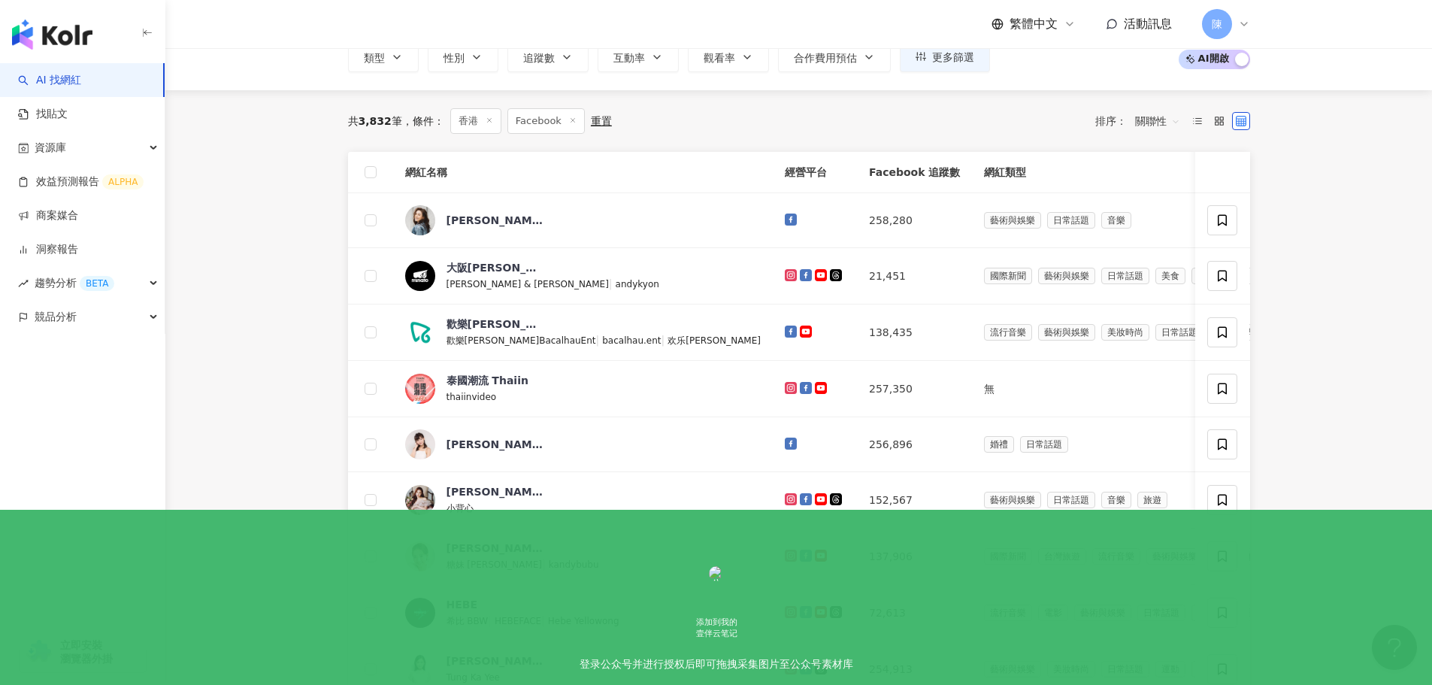
click at [1221, 134] on div "共 3,832 筆 條件 ： 香港 Facebook 重置 排序： 關聯性" at bounding box center [799, 121] width 902 height 26
click at [1220, 149] on div "共 3,832 筆 條件 ： 香港 Facebook 重置 排序： 關聯性" at bounding box center [799, 121] width 902 height 62
click at [1217, 130] on label at bounding box center [1219, 121] width 18 height 18
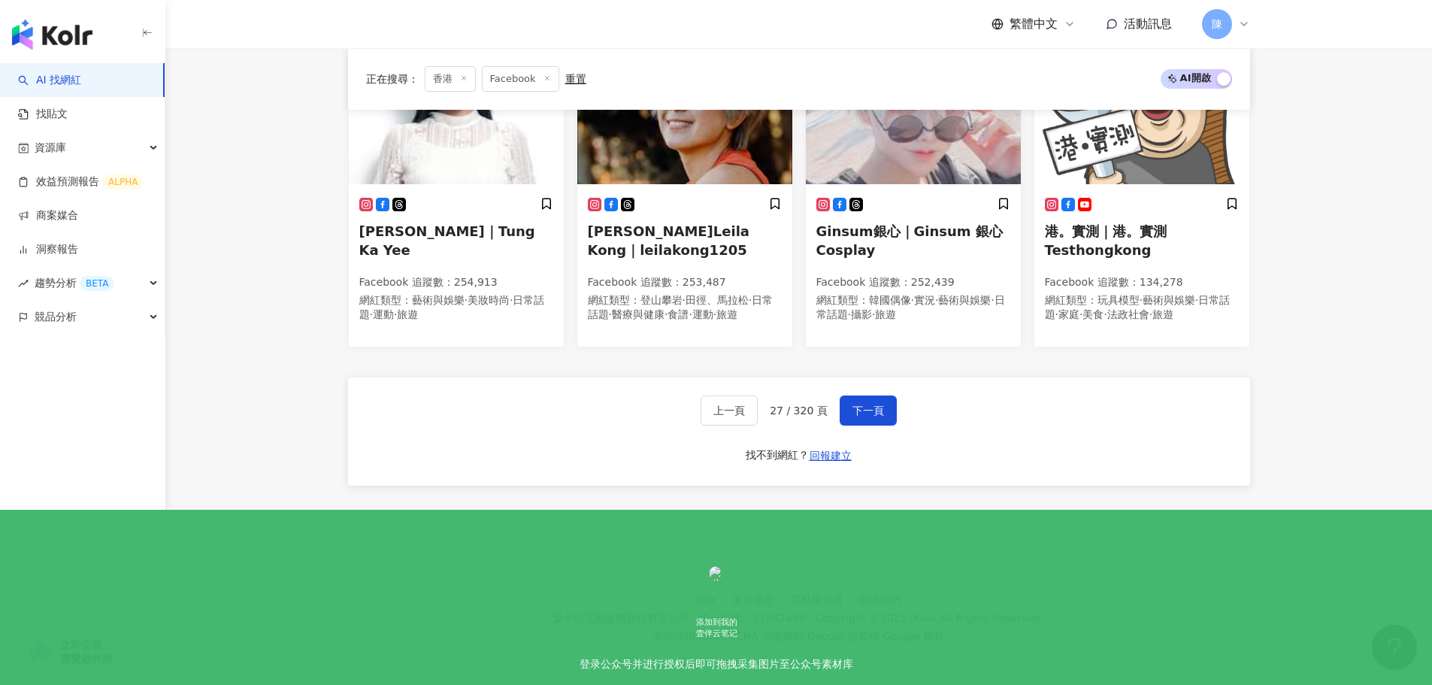
scroll to position [901, 0]
click at [870, 413] on span "下一頁" at bounding box center [869, 409] width 32 height 12
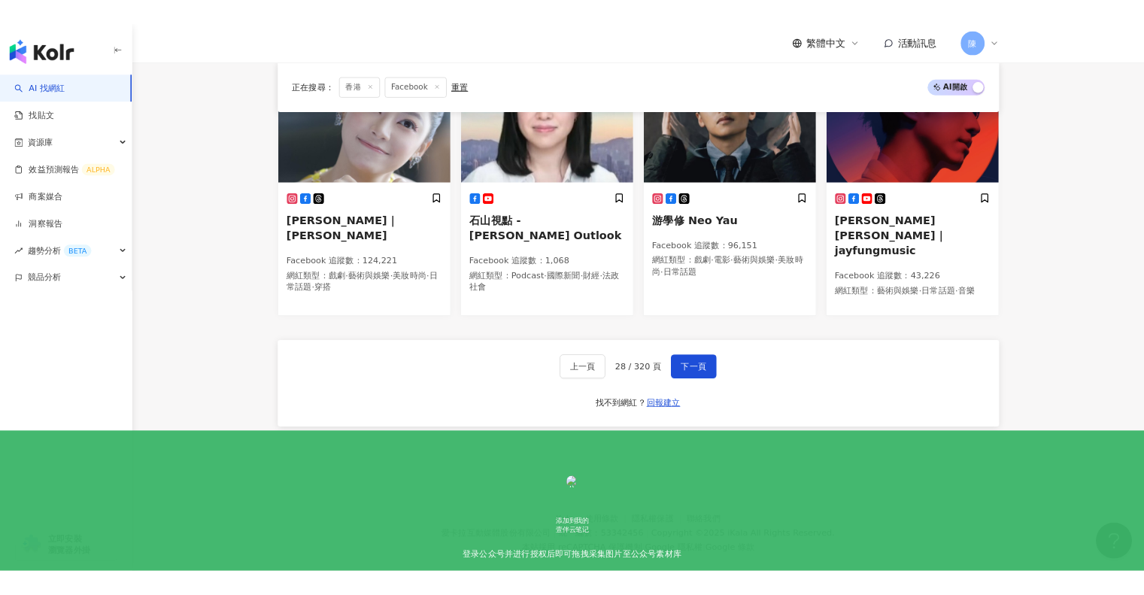
scroll to position [886, 0]
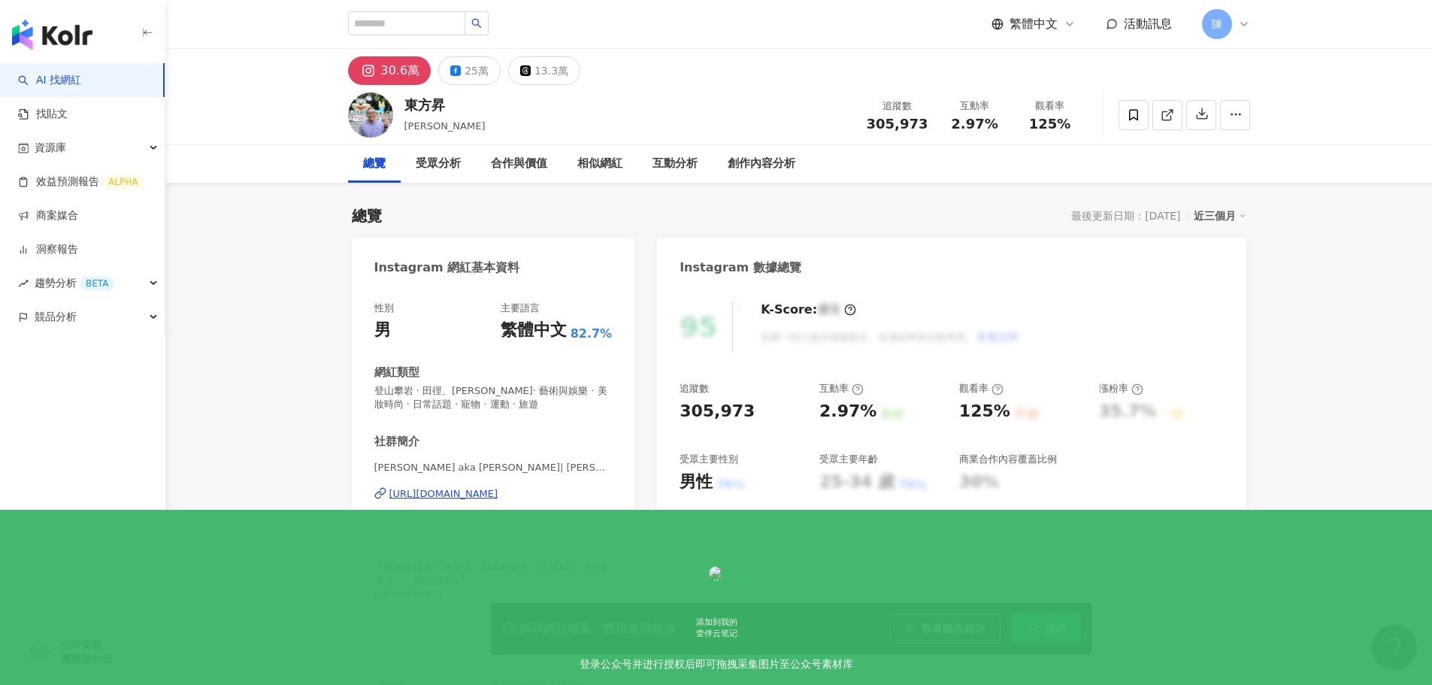
drag, startPoint x: 0, startPoint y: 0, endPoint x: 444, endPoint y: 496, distance: 666.1
click at [444, 496] on div "[URL][DOMAIN_NAME]" at bounding box center [443, 494] width 109 height 14
